Goal: Transaction & Acquisition: Book appointment/travel/reservation

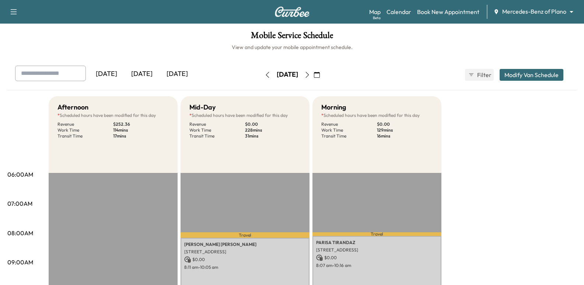
click at [457, 18] on div "Map Beta Calendar Book New Appointment Mercedes-Benz of Plano ******** ​" at bounding box center [473, 12] width 209 height 14
click at [455, 13] on link "Book New Appointment" at bounding box center [448, 11] width 62 height 9
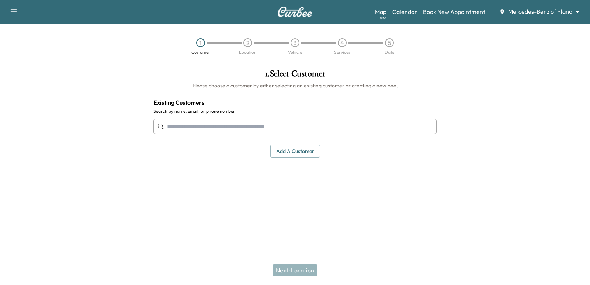
click at [347, 125] on input "text" at bounding box center [294, 126] width 283 height 15
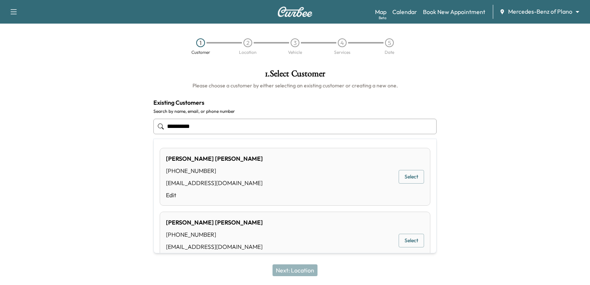
click at [404, 177] on button "Select" at bounding box center [411, 177] width 25 height 14
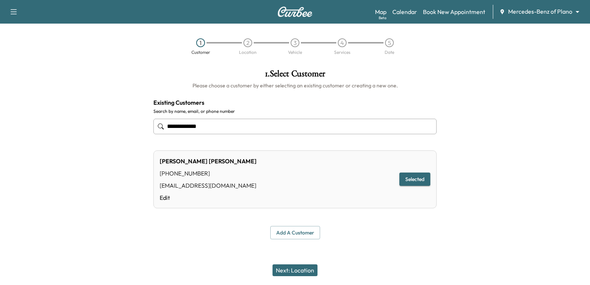
type input "**********"
click at [306, 271] on button "Next: Location" at bounding box center [294, 270] width 45 height 12
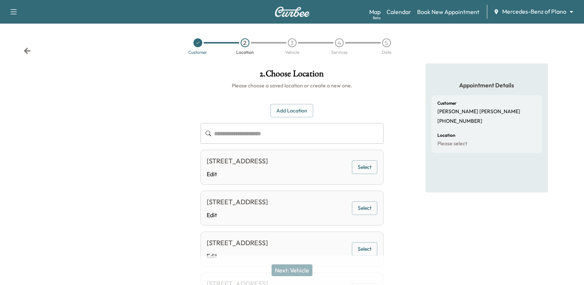
click at [369, 167] on button "Select" at bounding box center [364, 167] width 25 height 14
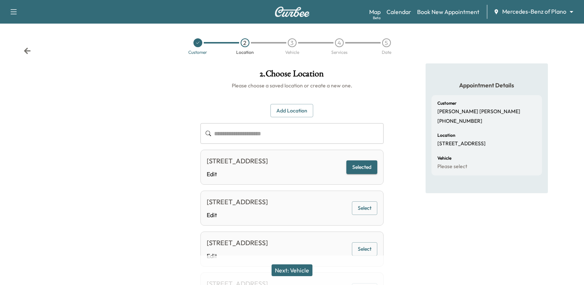
click at [307, 268] on button "Next: Vehicle" at bounding box center [292, 270] width 41 height 12
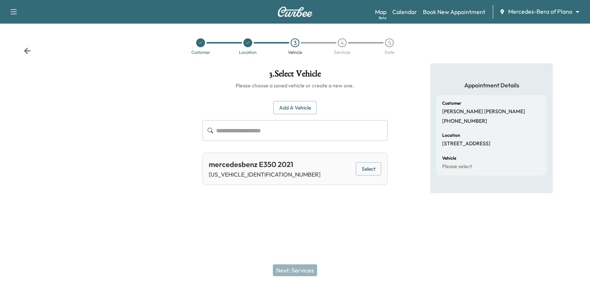
click at [361, 172] on button "Select" at bounding box center [368, 169] width 25 height 14
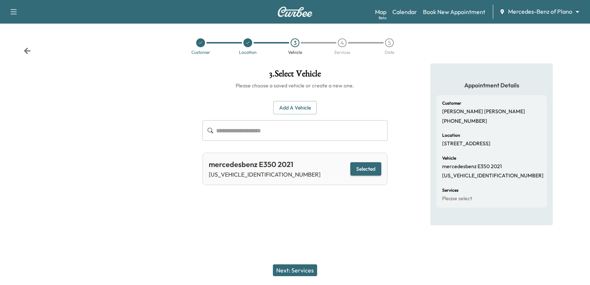
click at [294, 264] on div "Next: Services" at bounding box center [295, 270] width 590 height 29
click at [295, 277] on div "Next: Services" at bounding box center [295, 270] width 590 height 29
click at [293, 272] on button "Next: Services" at bounding box center [295, 270] width 44 height 12
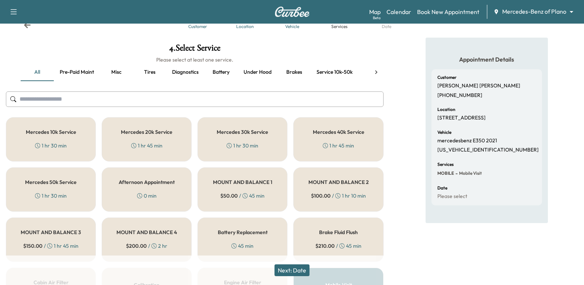
scroll to position [37, 0]
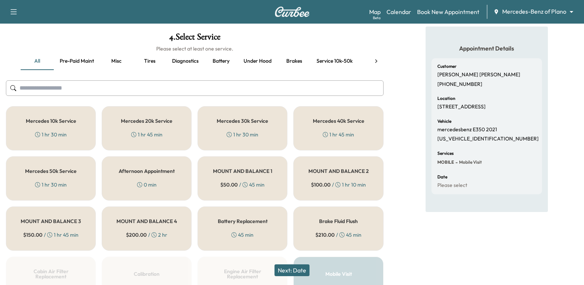
click at [232, 66] on button "Battery" at bounding box center [221, 61] width 33 height 18
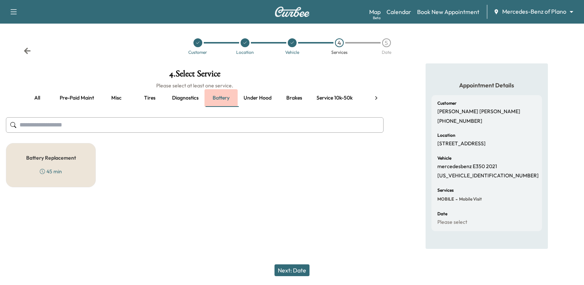
scroll to position [0, 0]
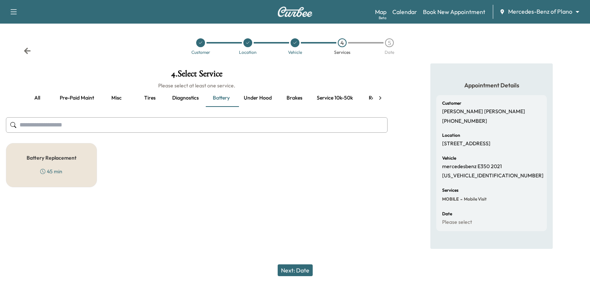
click at [62, 166] on div "Battery Replacement 45 min" at bounding box center [51, 165] width 91 height 44
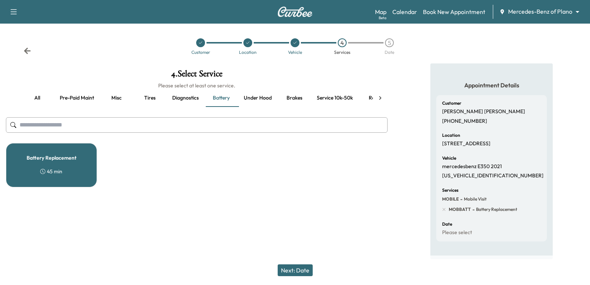
click at [292, 265] on button "Next: Date" at bounding box center [295, 270] width 35 height 12
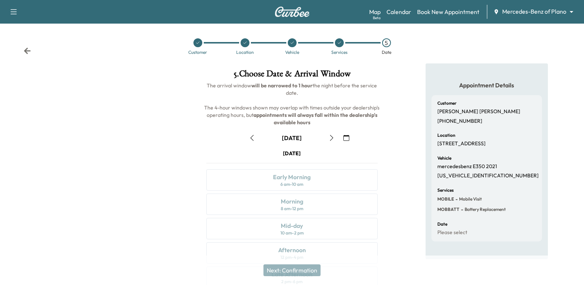
click at [331, 142] on button "button" at bounding box center [332, 138] width 13 height 12
click at [332, 133] on button "button" at bounding box center [332, 138] width 13 height 12
